Goal: Find specific page/section: Find specific page/section

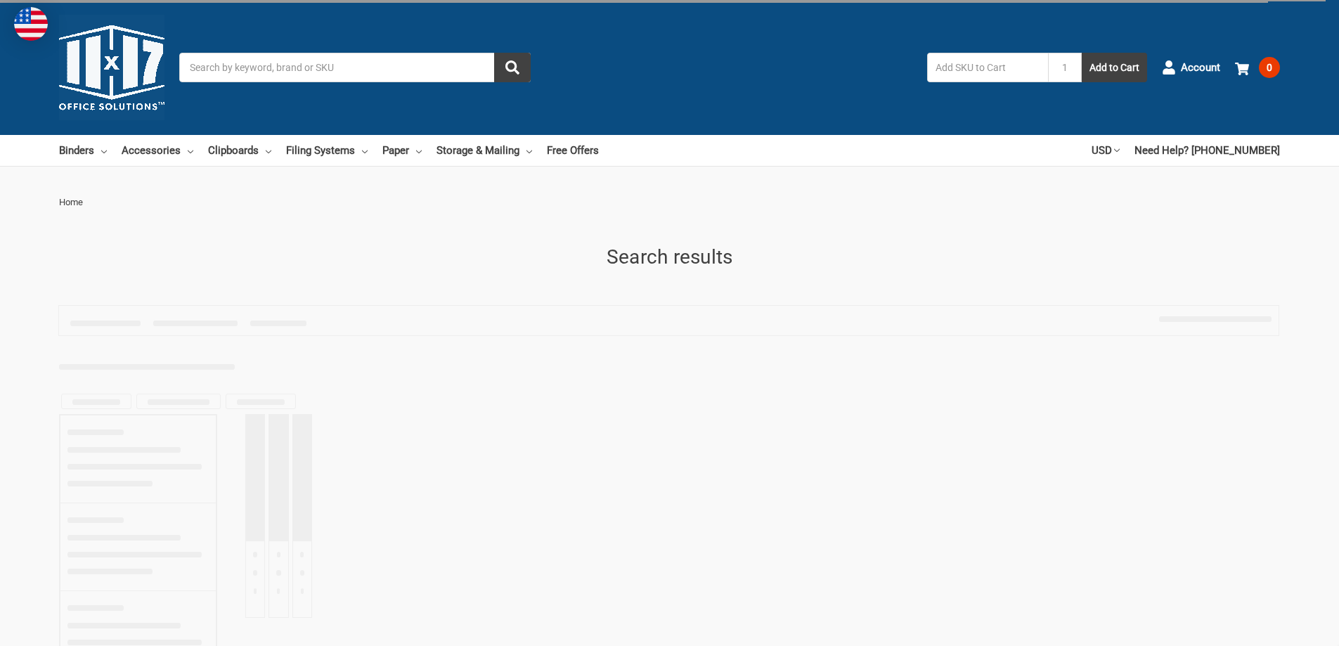
type input "wall file"
